Goal: Task Accomplishment & Management: Manage account settings

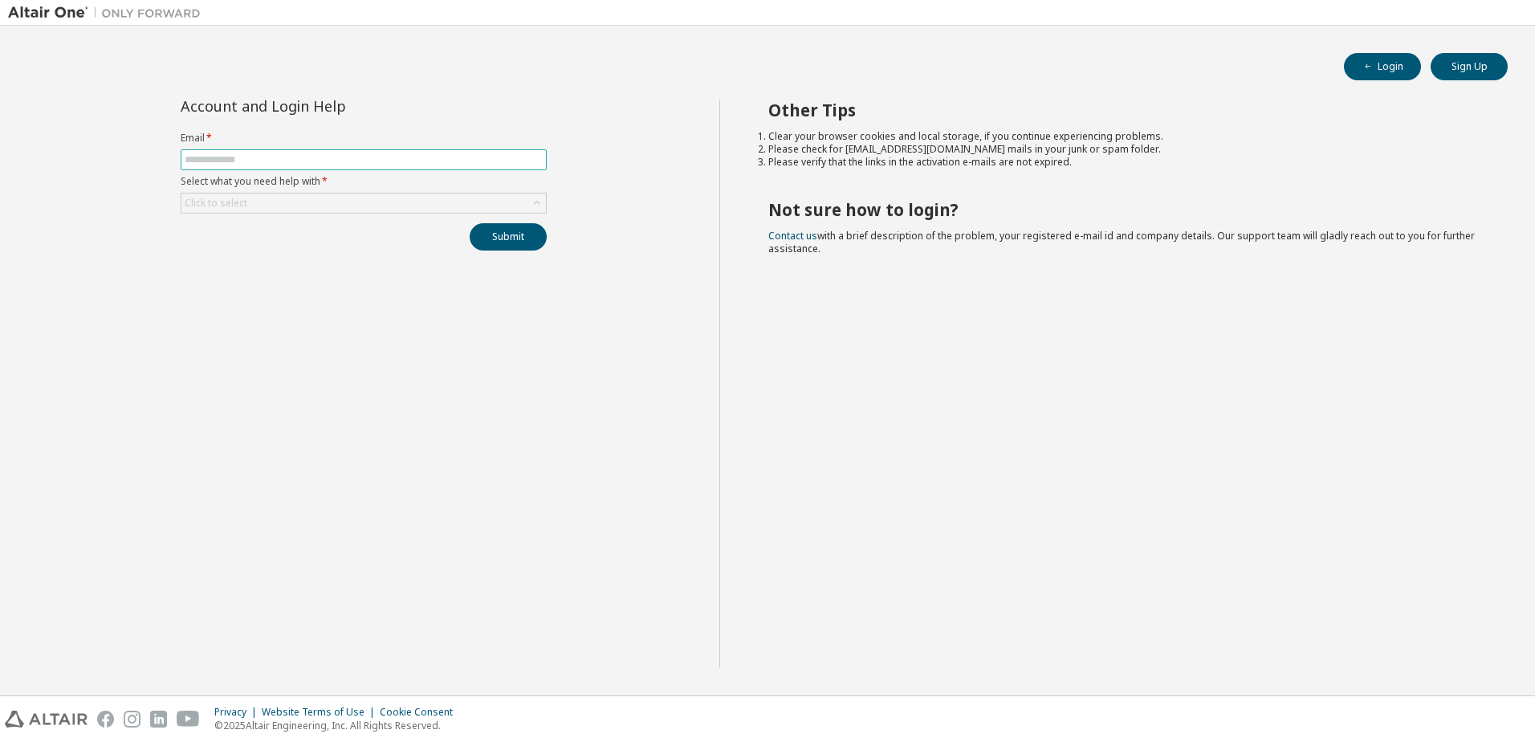
click at [295, 164] on input "text" at bounding box center [364, 159] width 358 height 13
type input "**********"
click at [319, 193] on div "Click to select" at bounding box center [364, 203] width 366 height 21
click at [276, 200] on div "Click to select" at bounding box center [363, 202] width 364 height 19
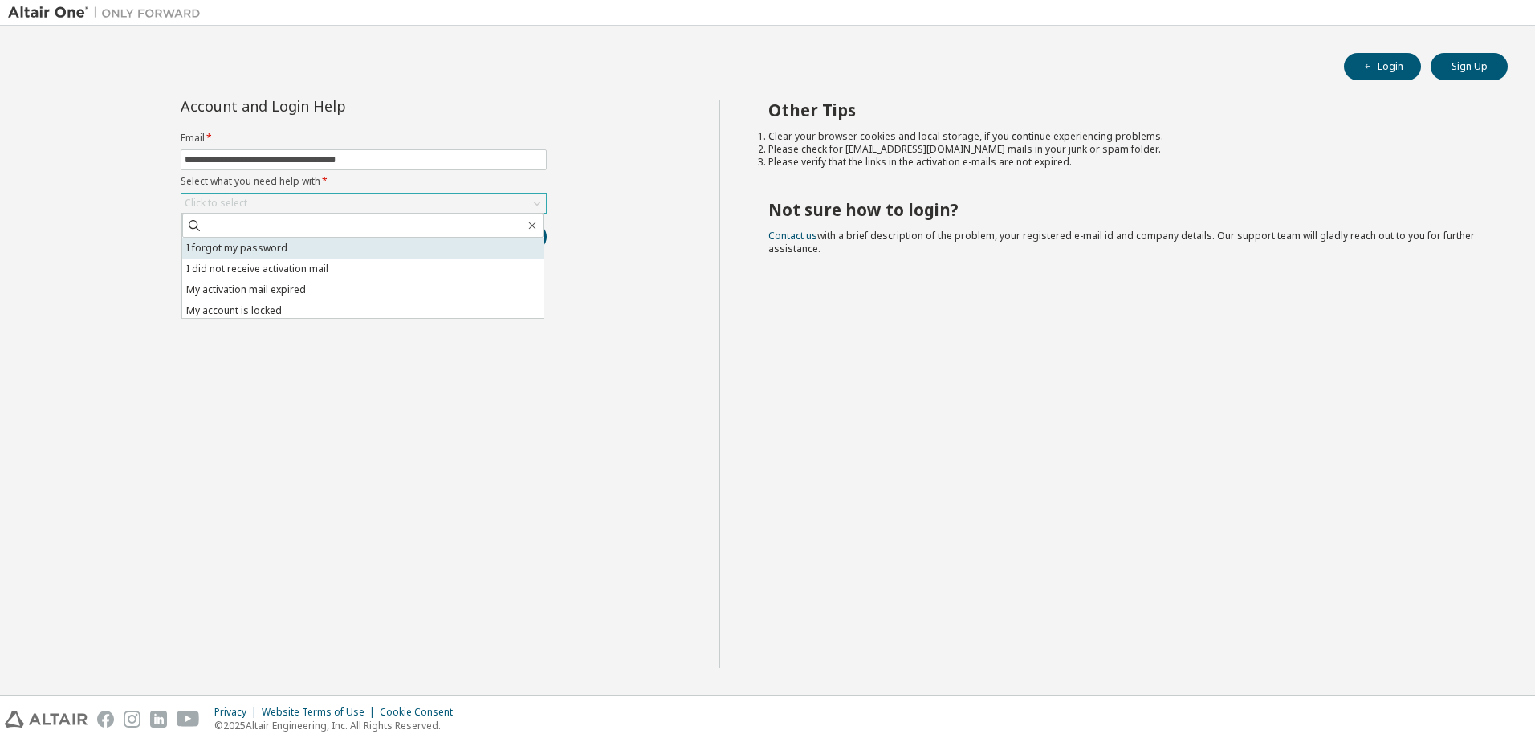
click at [247, 250] on li "I forgot my password" at bounding box center [362, 248] width 361 height 21
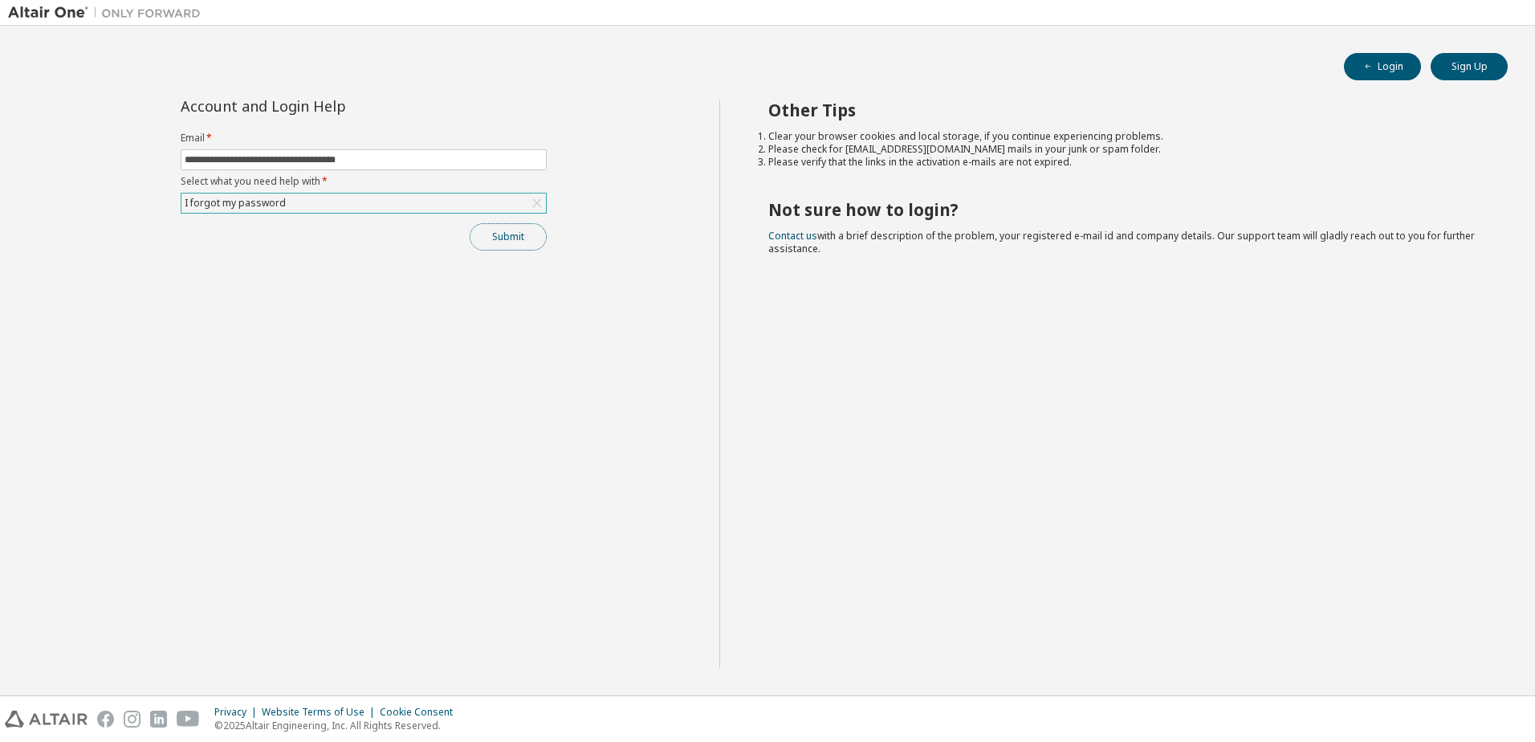
click at [500, 238] on button "Submit" at bounding box center [508, 236] width 77 height 27
click at [492, 234] on div "Submit" at bounding box center [364, 236] width 366 height 27
click at [511, 234] on div "Submit" at bounding box center [364, 236] width 366 height 27
